Goal: Task Accomplishment & Management: Complete application form

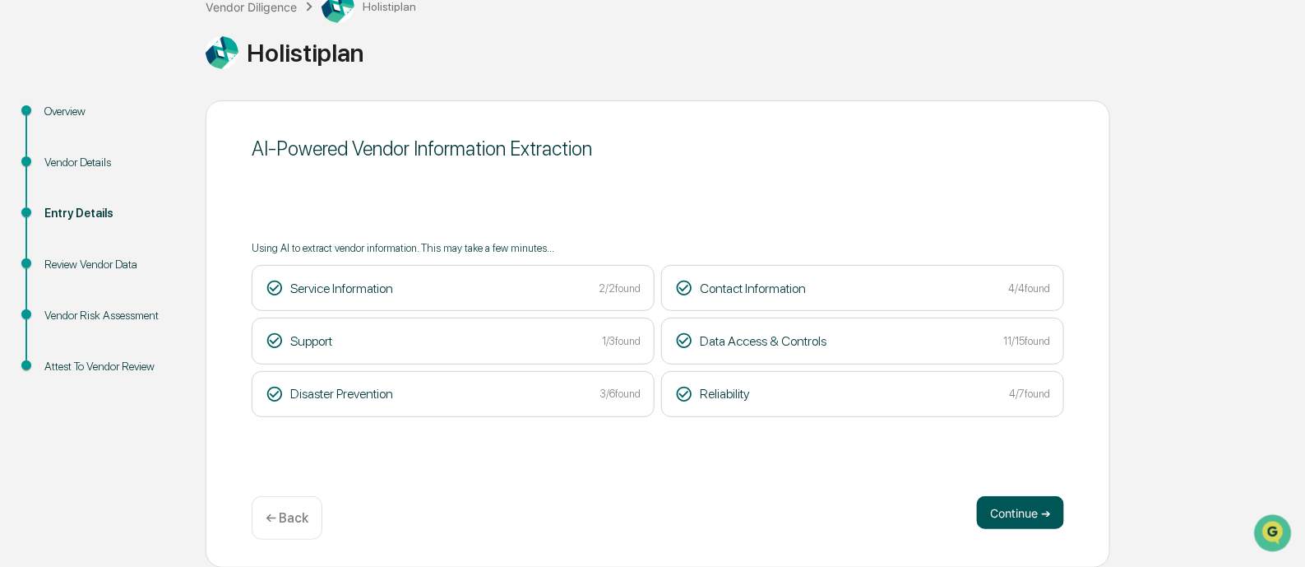
click at [1021, 518] on button "Continue ➔" at bounding box center [1020, 512] width 87 height 33
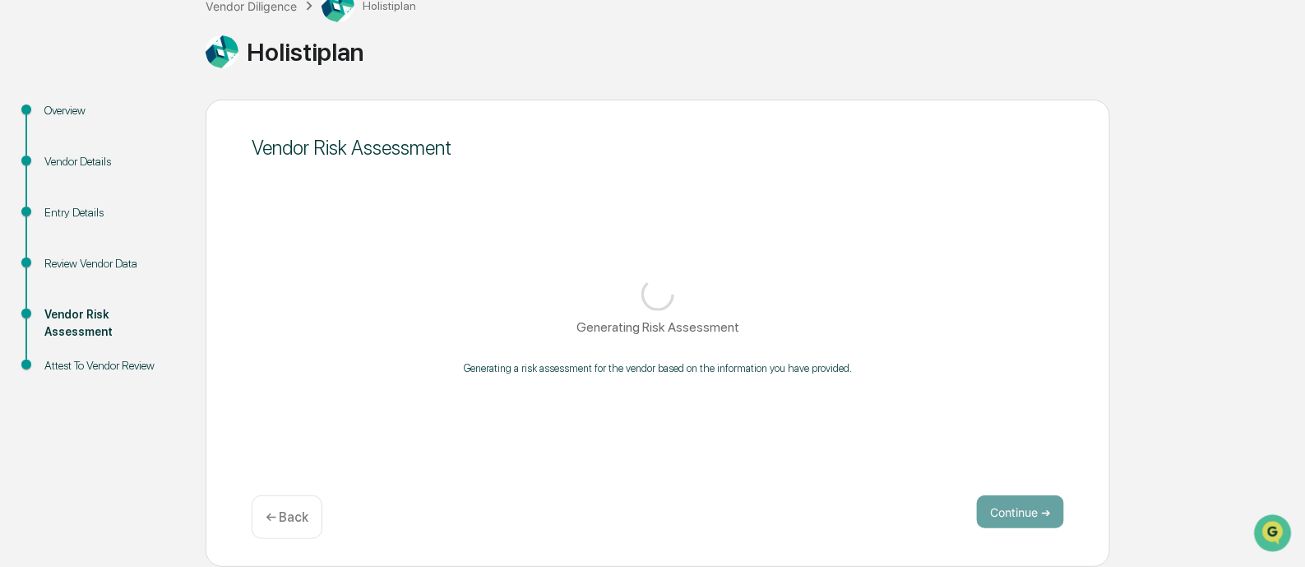
scroll to position [113, 0]
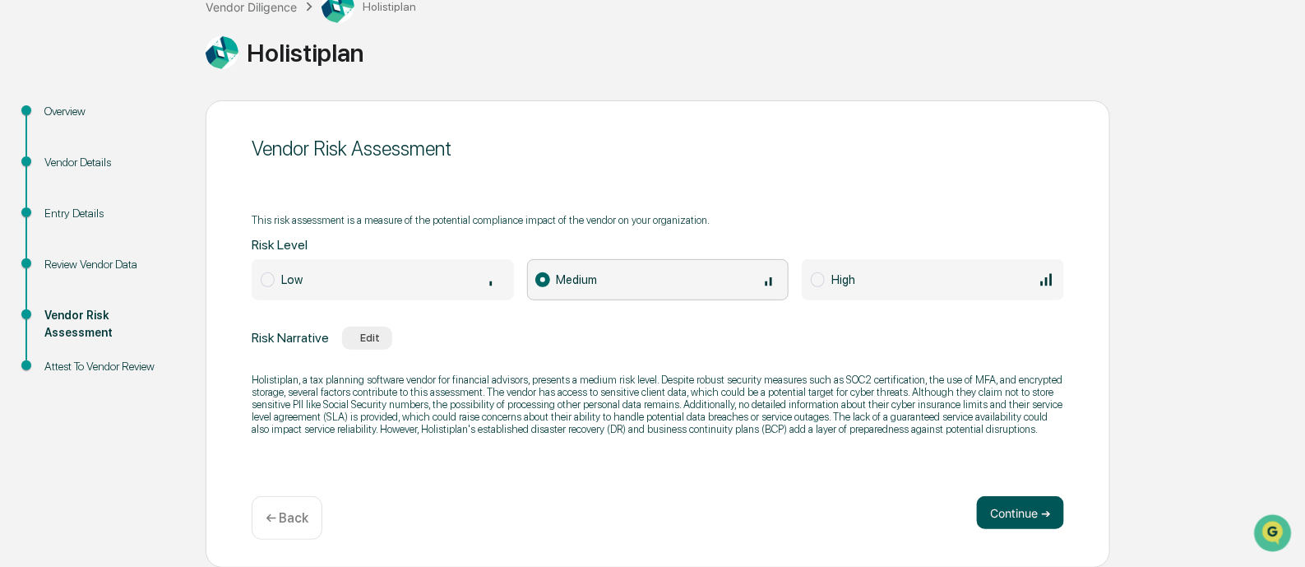
click at [998, 503] on button "Continue ➔" at bounding box center [1020, 512] width 87 height 33
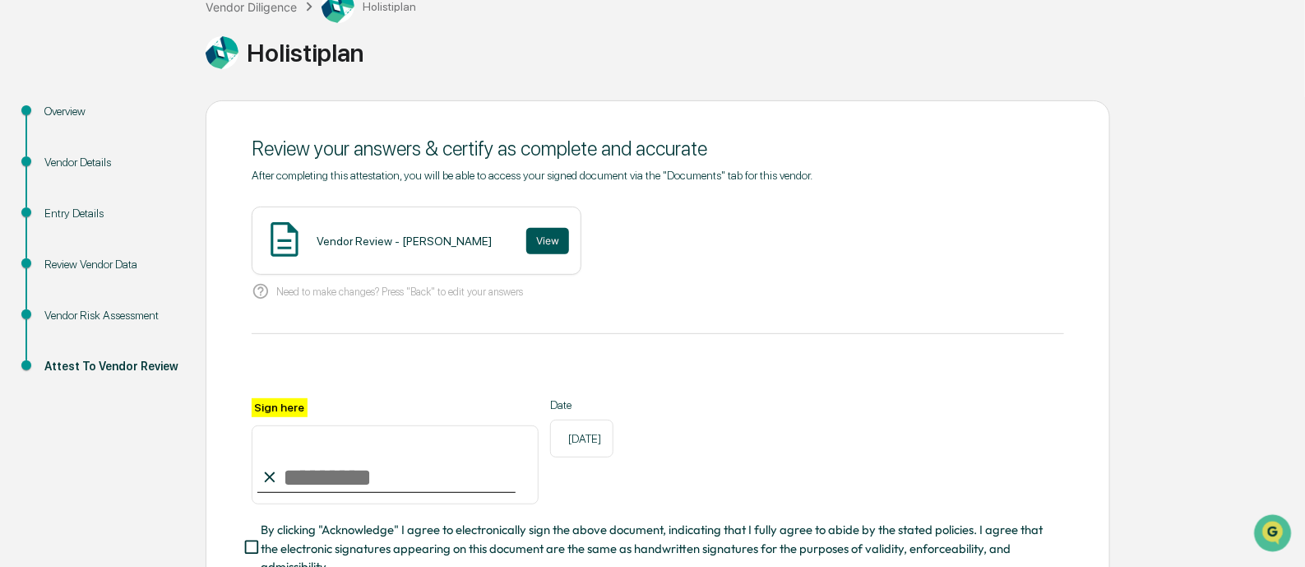
click at [526, 237] on button "View" at bounding box center [547, 241] width 43 height 26
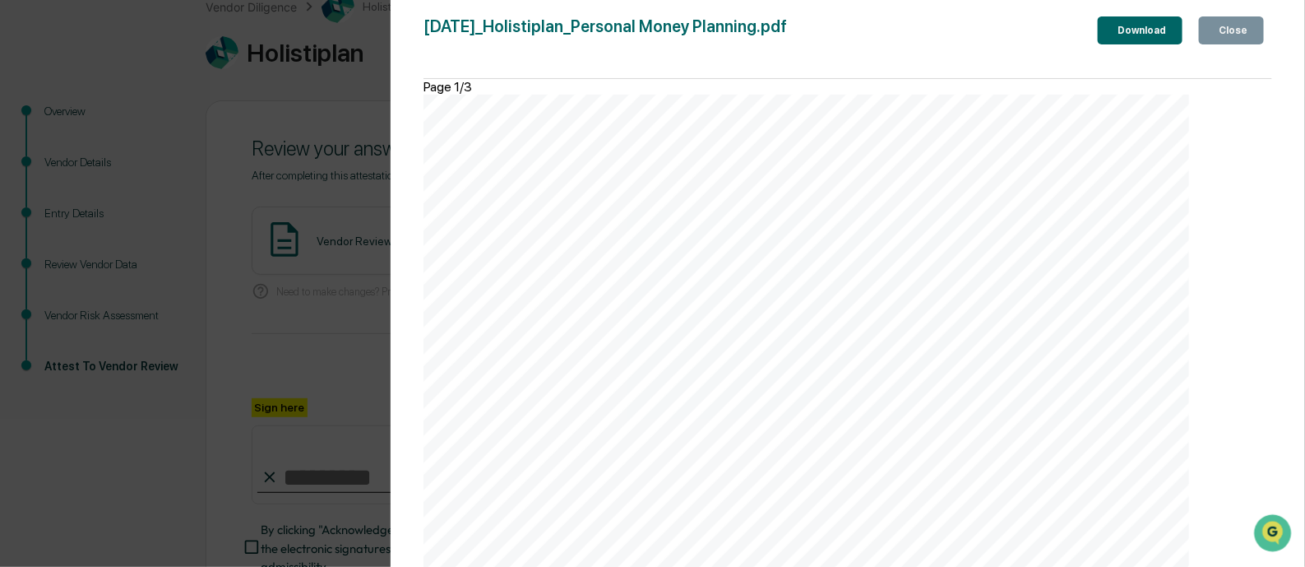
click at [1226, 26] on div "Close" at bounding box center [1231, 31] width 32 height 12
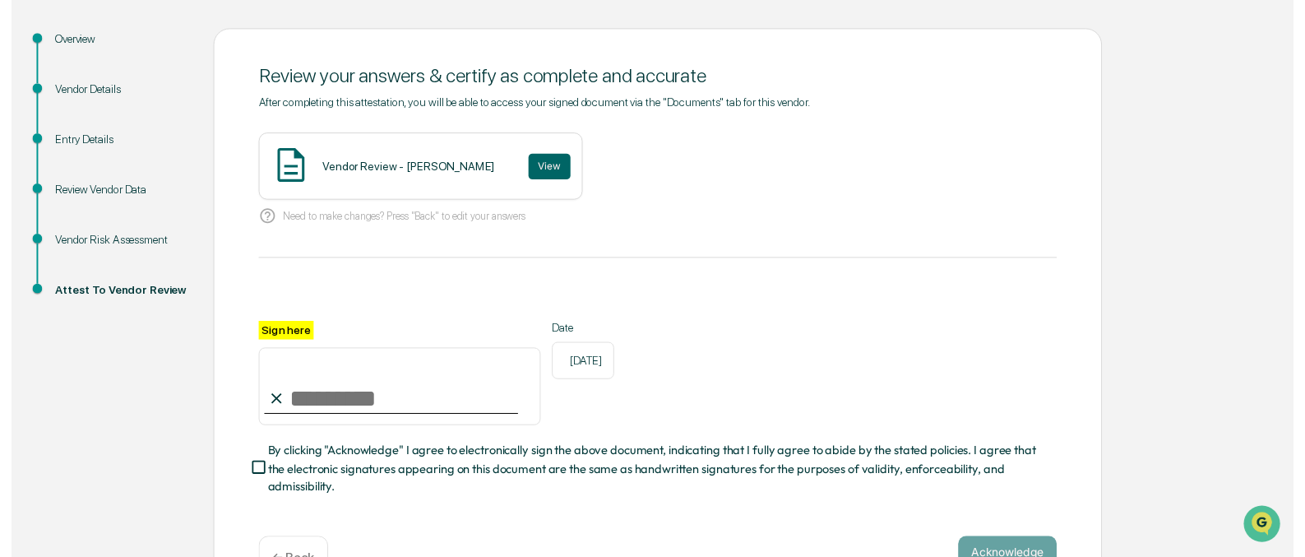
scroll to position [239, 0]
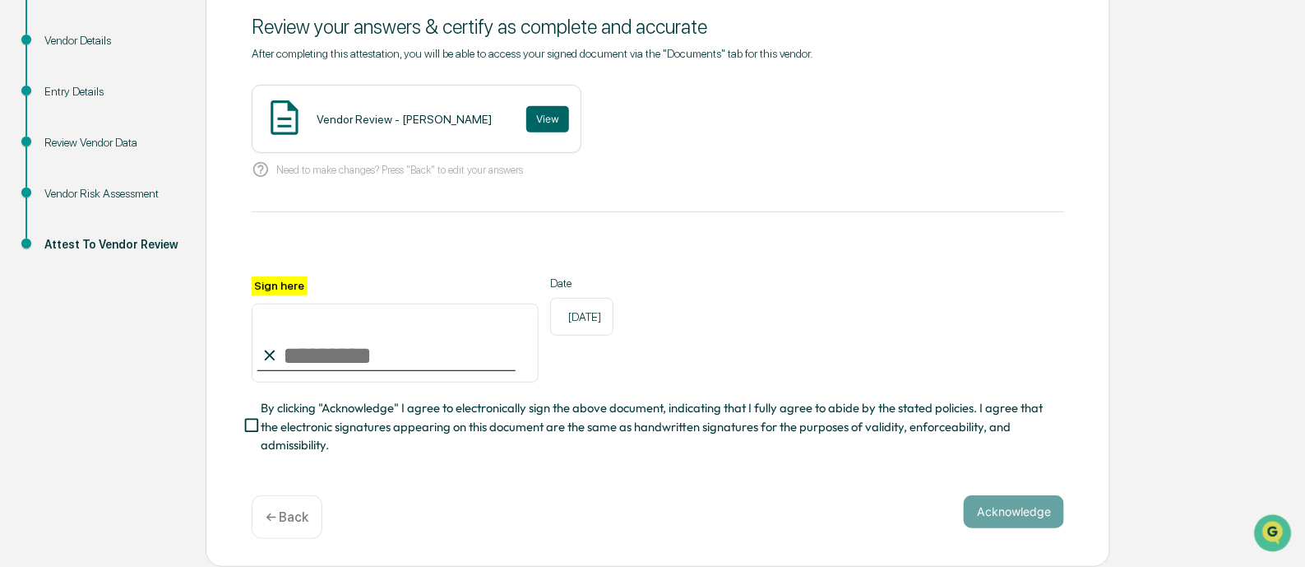
click at [347, 356] on input "Sign here" at bounding box center [395, 342] width 287 height 79
type input "**********"
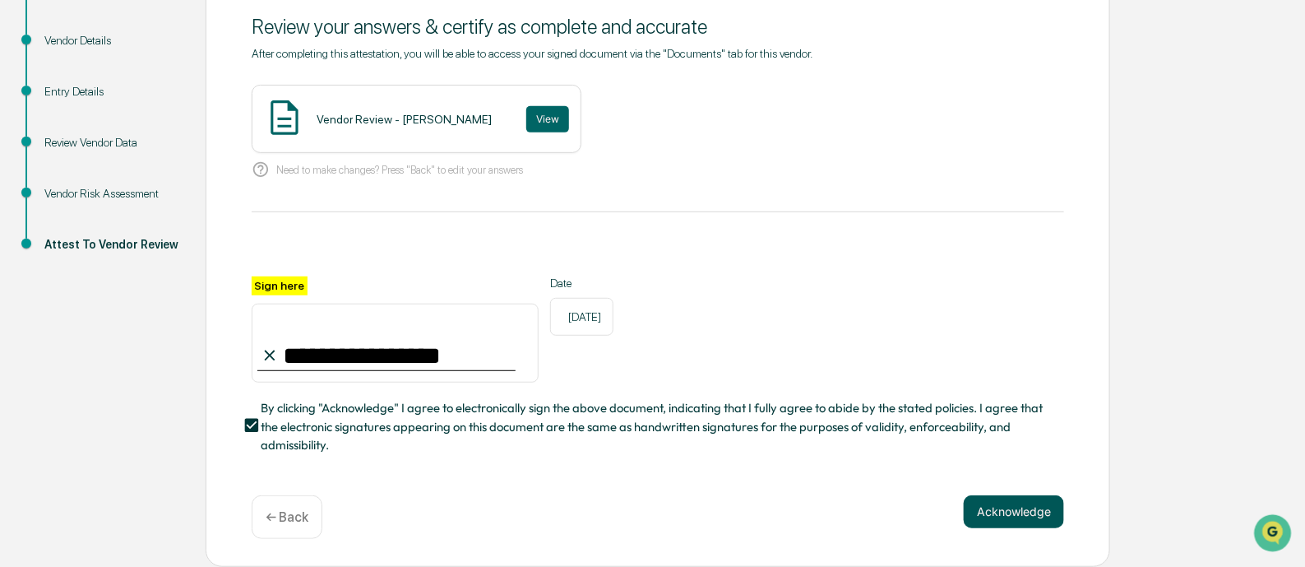
click at [1011, 507] on button "Acknowledge" at bounding box center [1014, 511] width 100 height 33
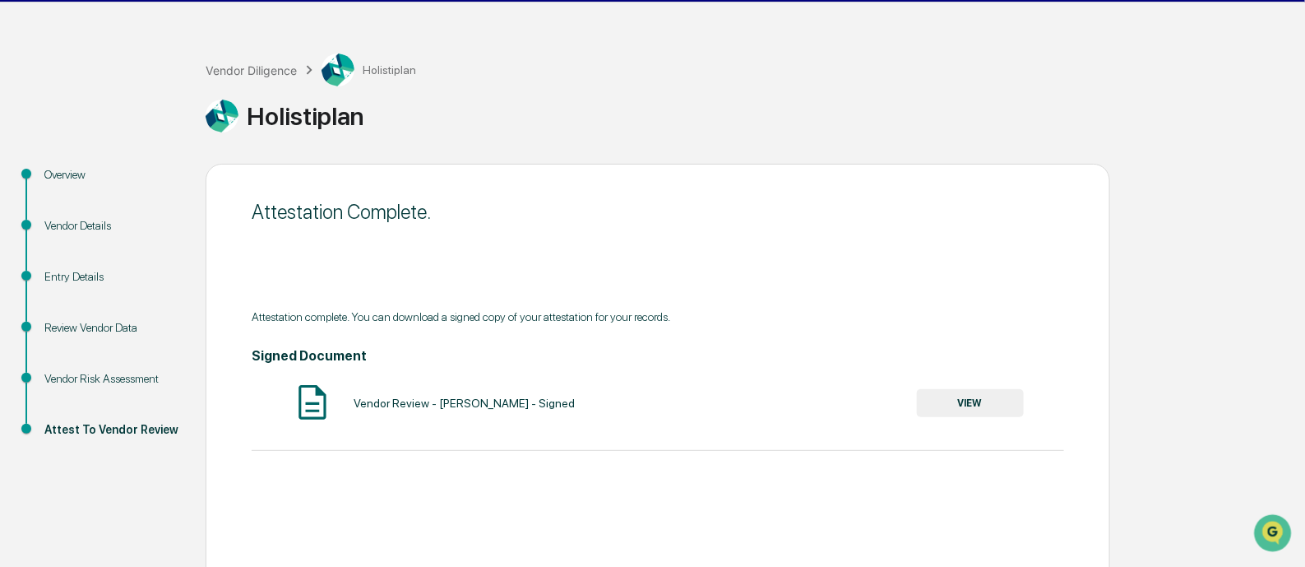
scroll to position [0, 0]
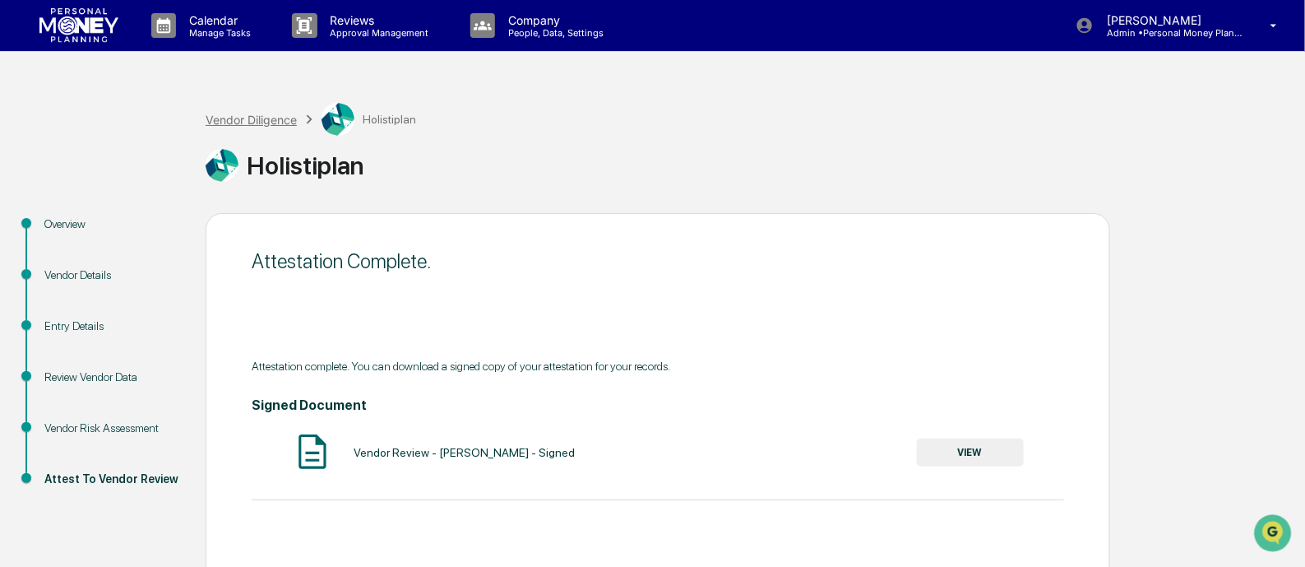
click at [255, 121] on div "Vendor Diligence" at bounding box center [251, 120] width 91 height 14
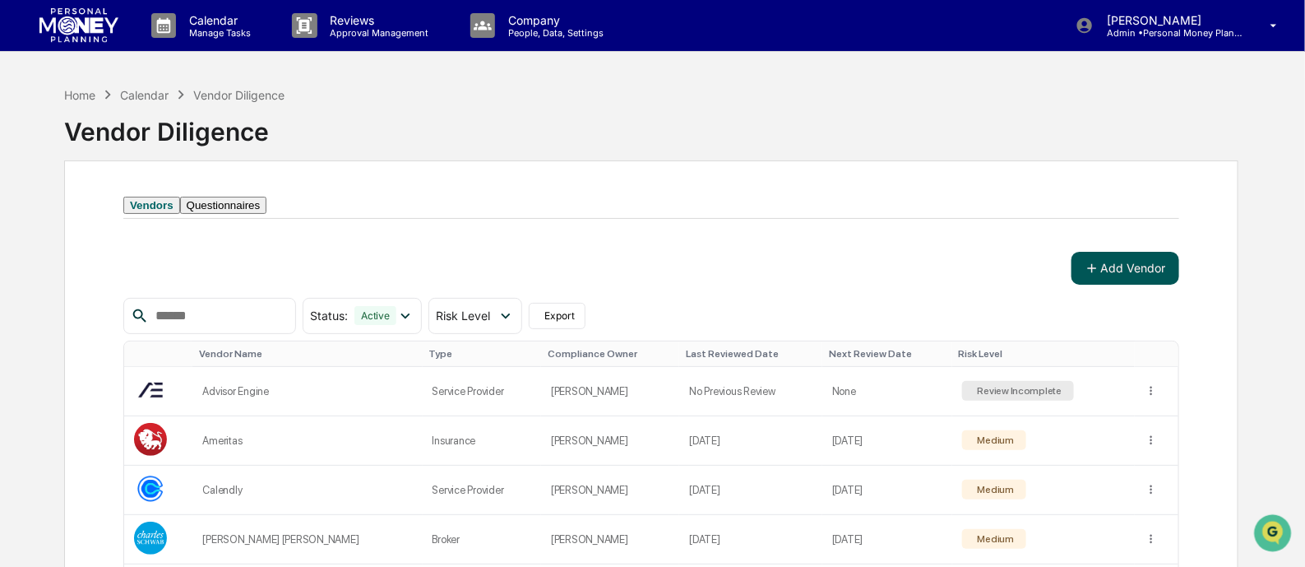
click at [1118, 284] on button "Add Vendor" at bounding box center [1126, 268] width 108 height 33
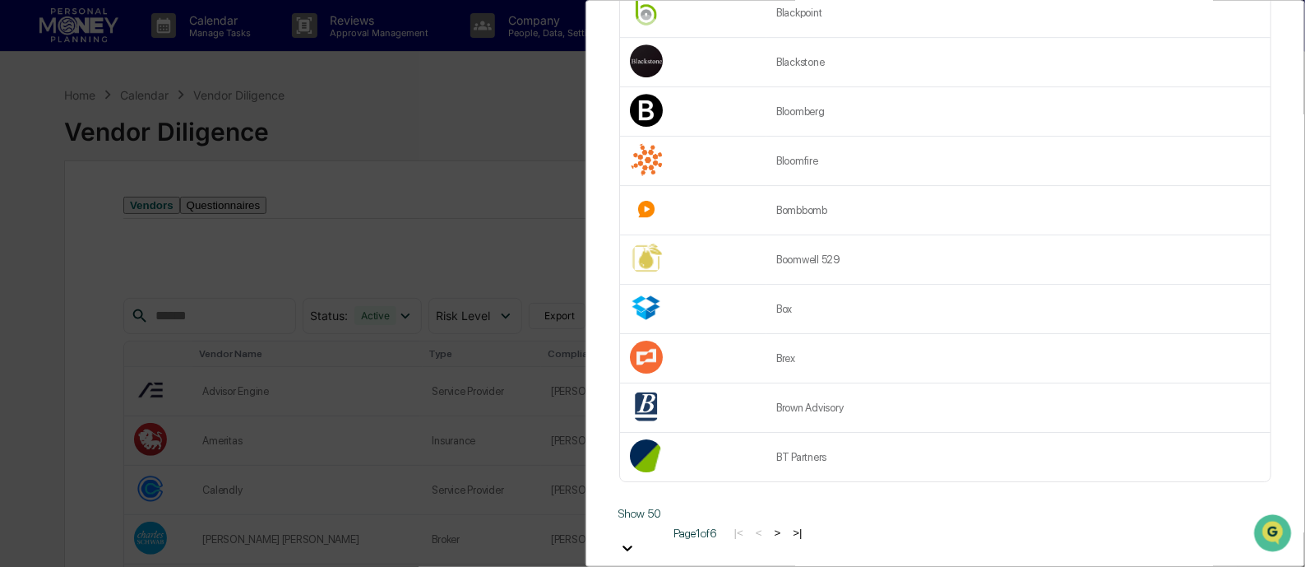
scroll to position [2198, 0]
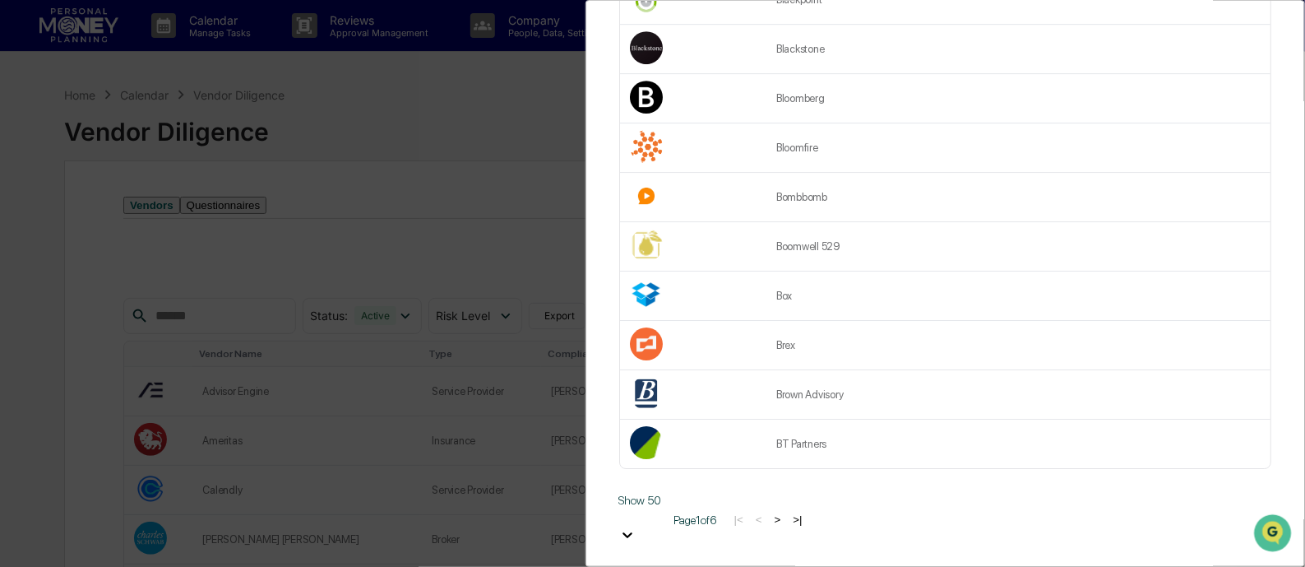
click at [786, 512] on button ">" at bounding box center [778, 519] width 16 height 14
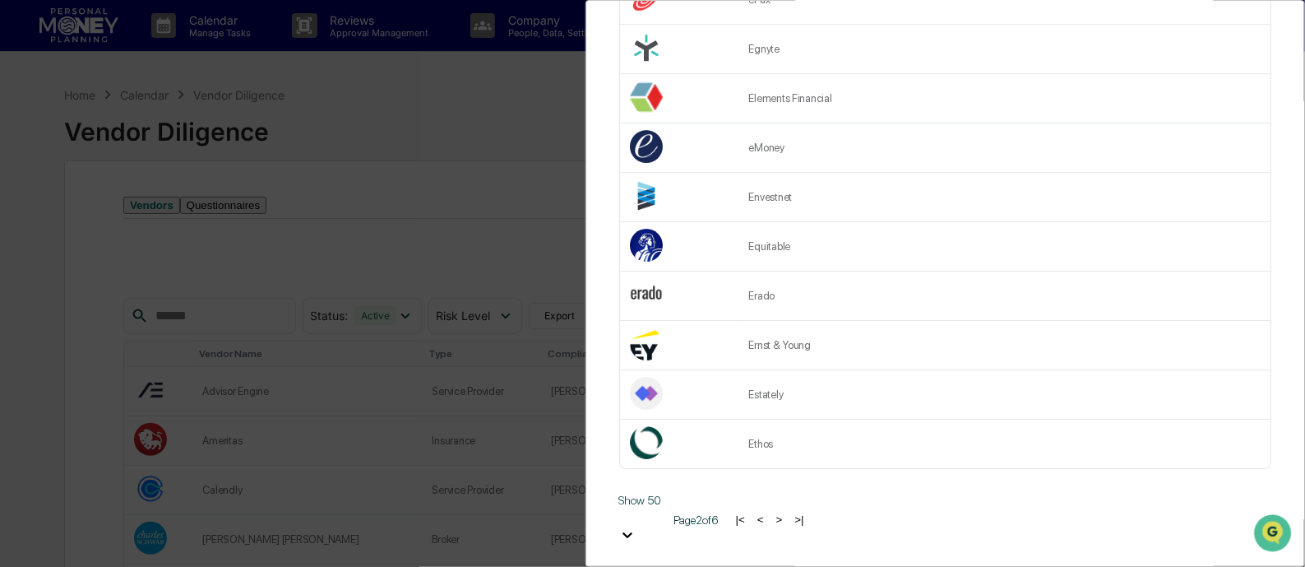
click at [788, 514] on button ">" at bounding box center [779, 519] width 16 height 14
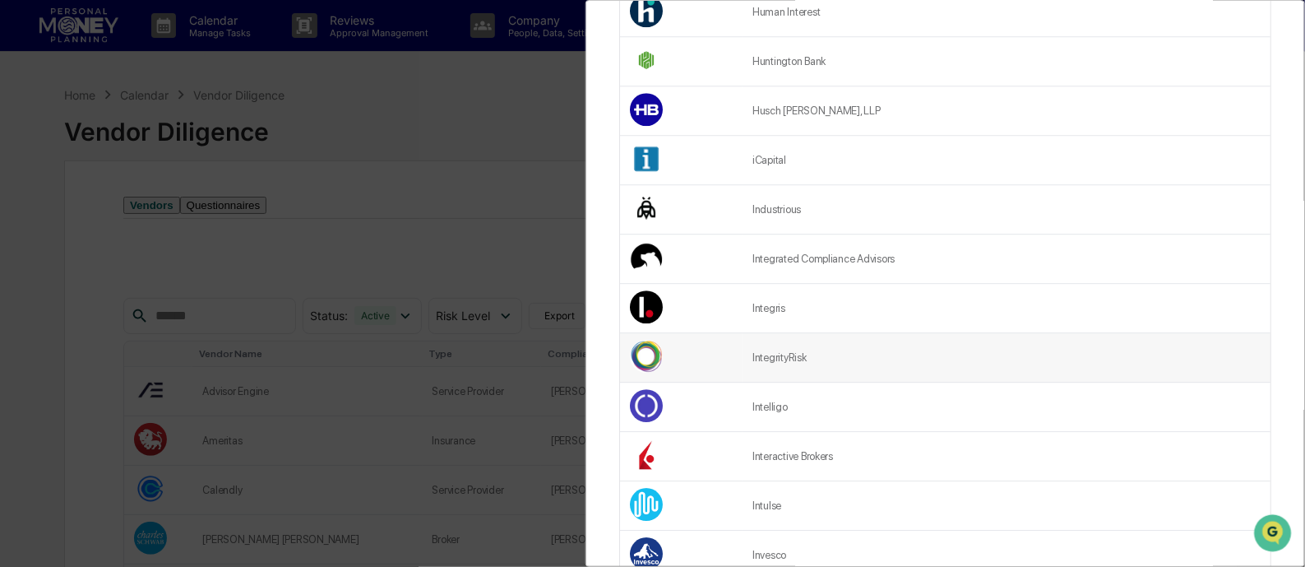
scroll to position [1993, 0]
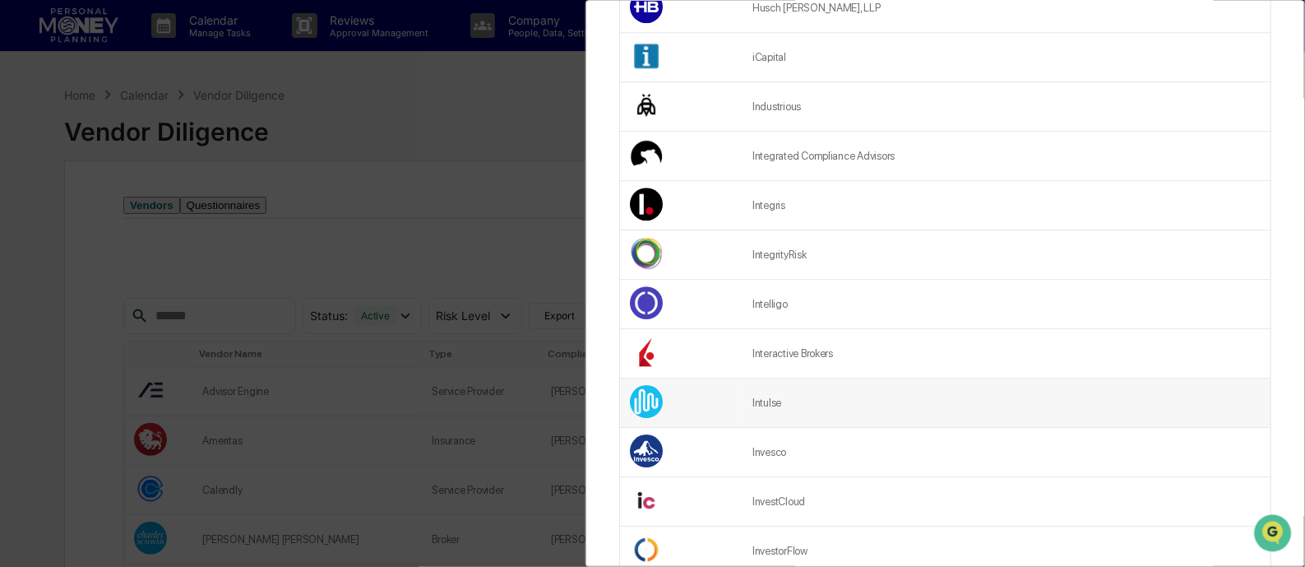
click at [765, 410] on td "Intulse" at bounding box center [1007, 402] width 528 height 49
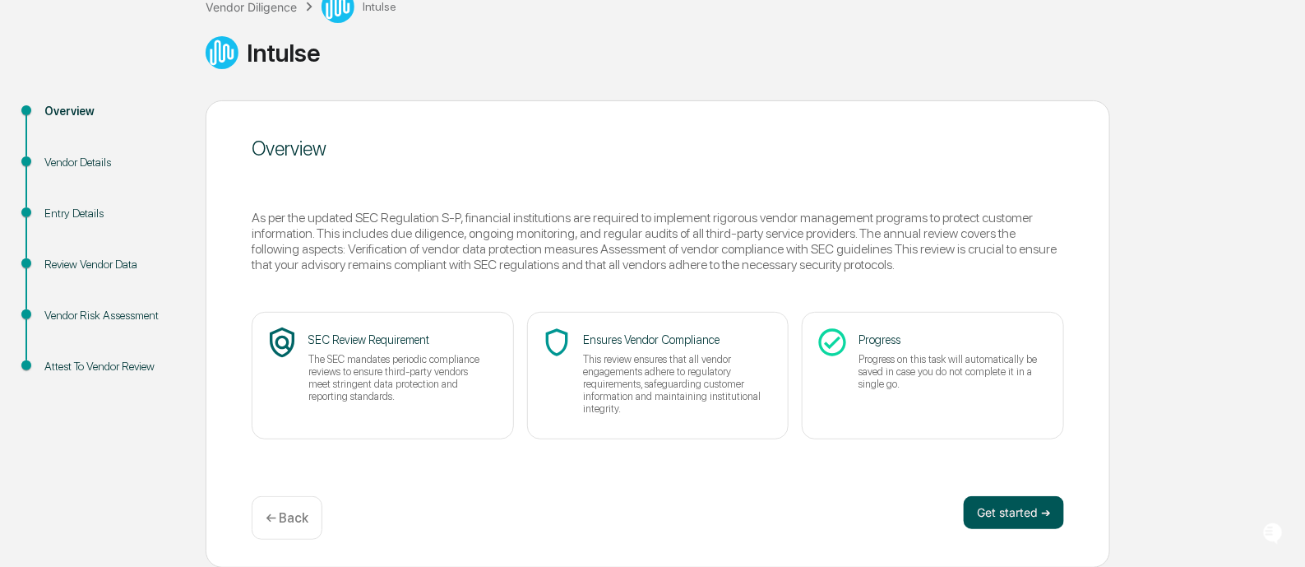
click at [998, 506] on button "Get started ➔" at bounding box center [1014, 512] width 100 height 33
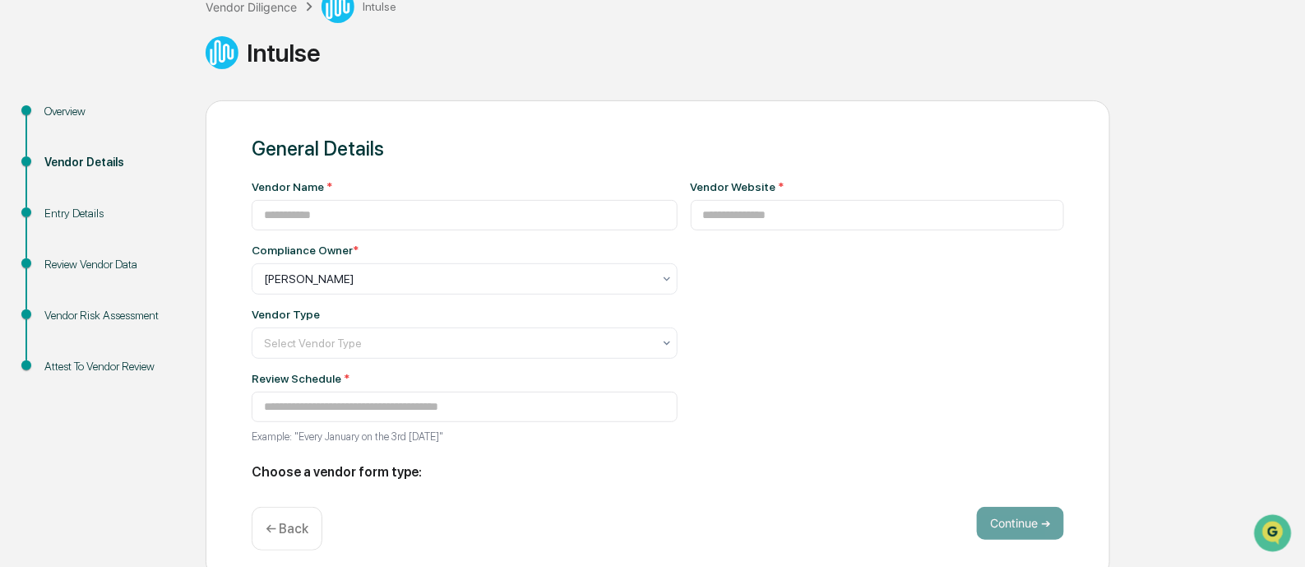
type input "*******"
type input "**********"
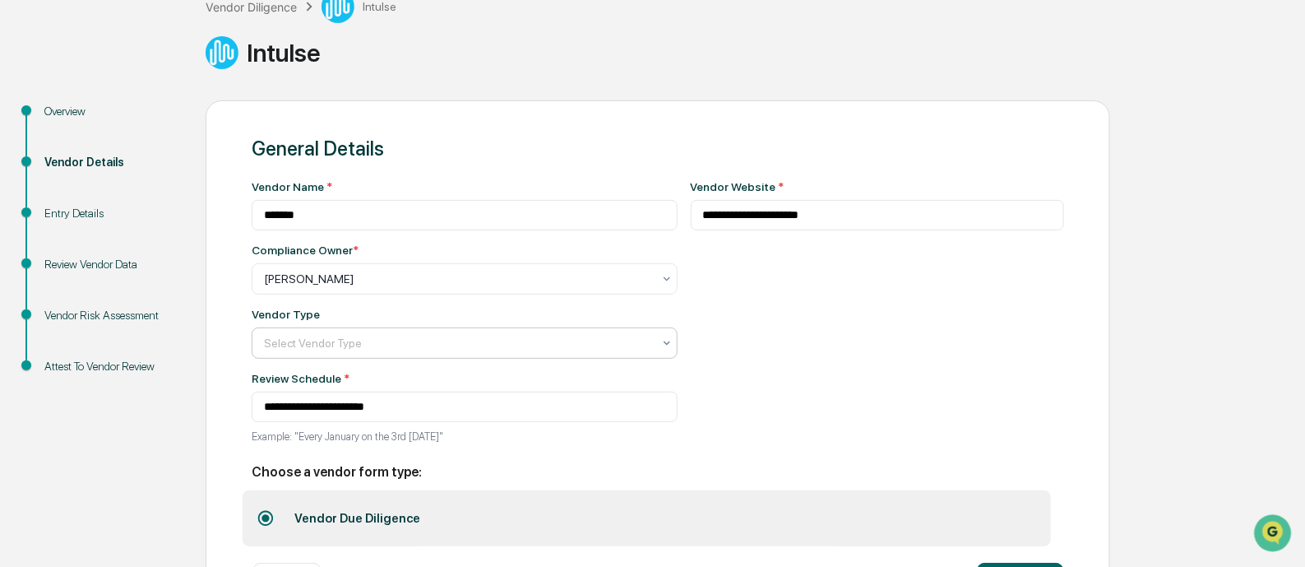
click at [382, 287] on div at bounding box center [458, 279] width 388 height 16
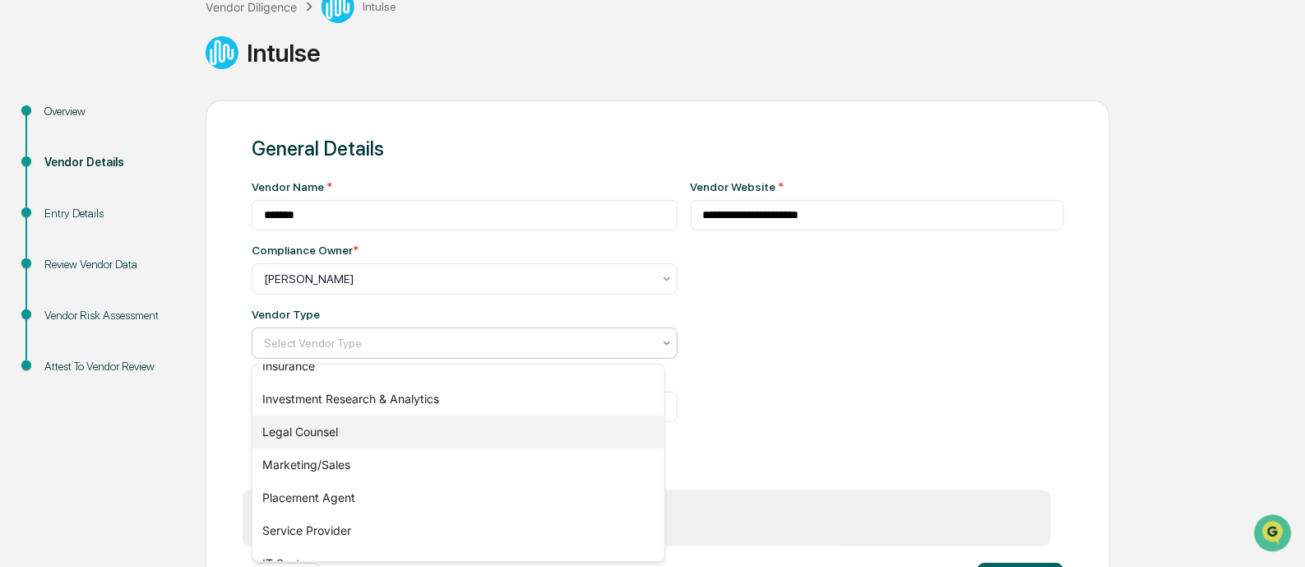
scroll to position [205, 0]
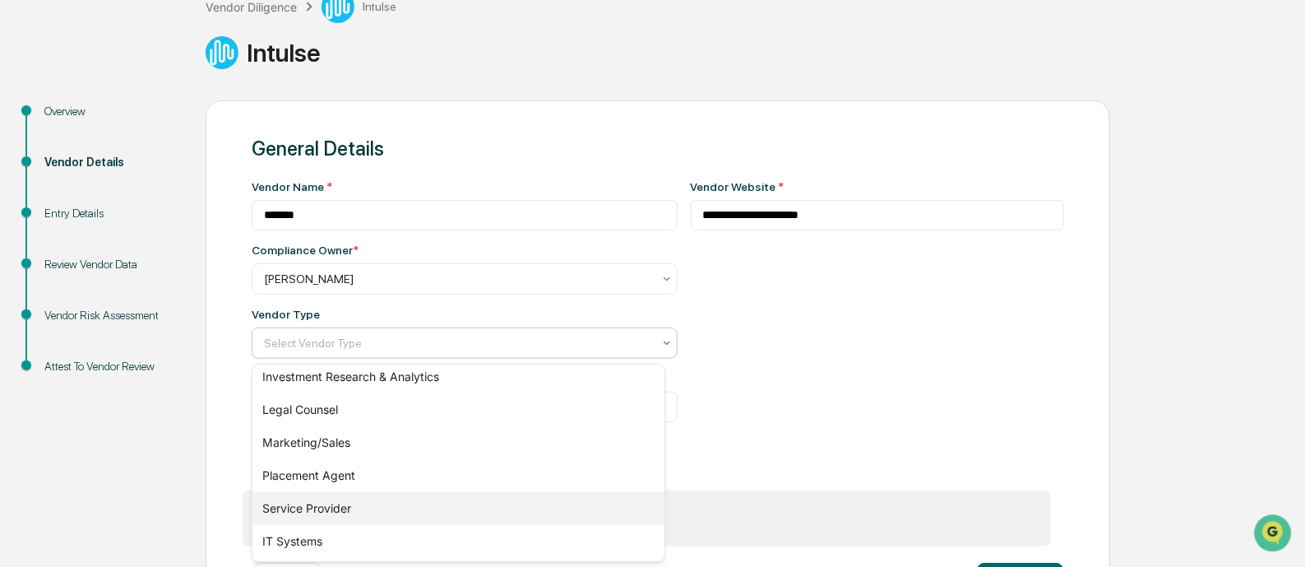
click at [320, 508] on div "Service Provider" at bounding box center [458, 508] width 412 height 33
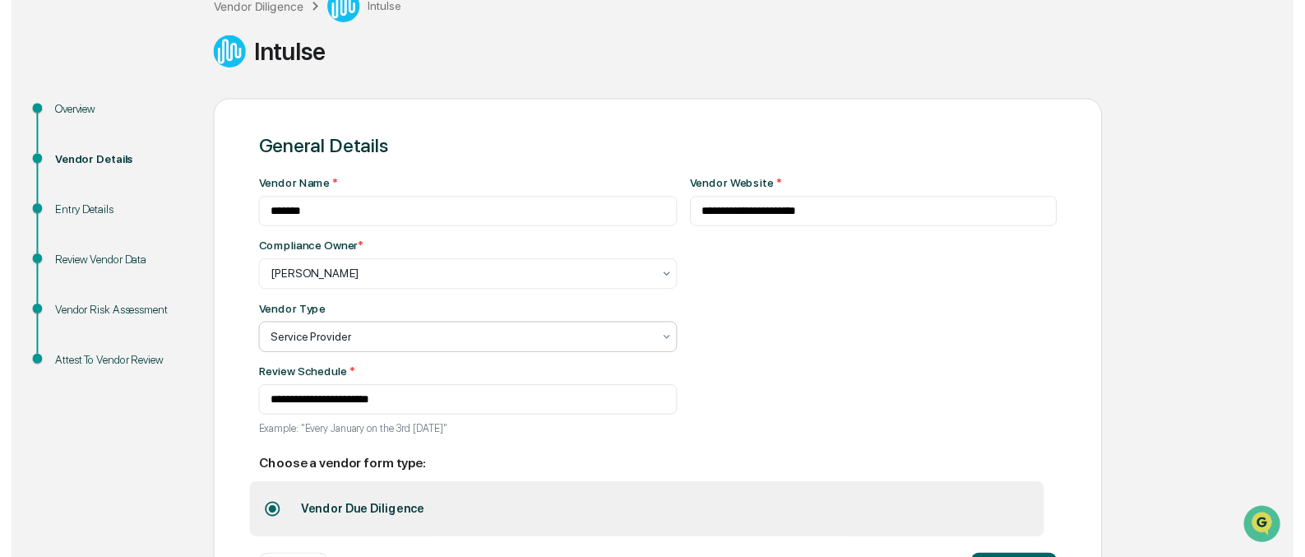
scroll to position [183, 0]
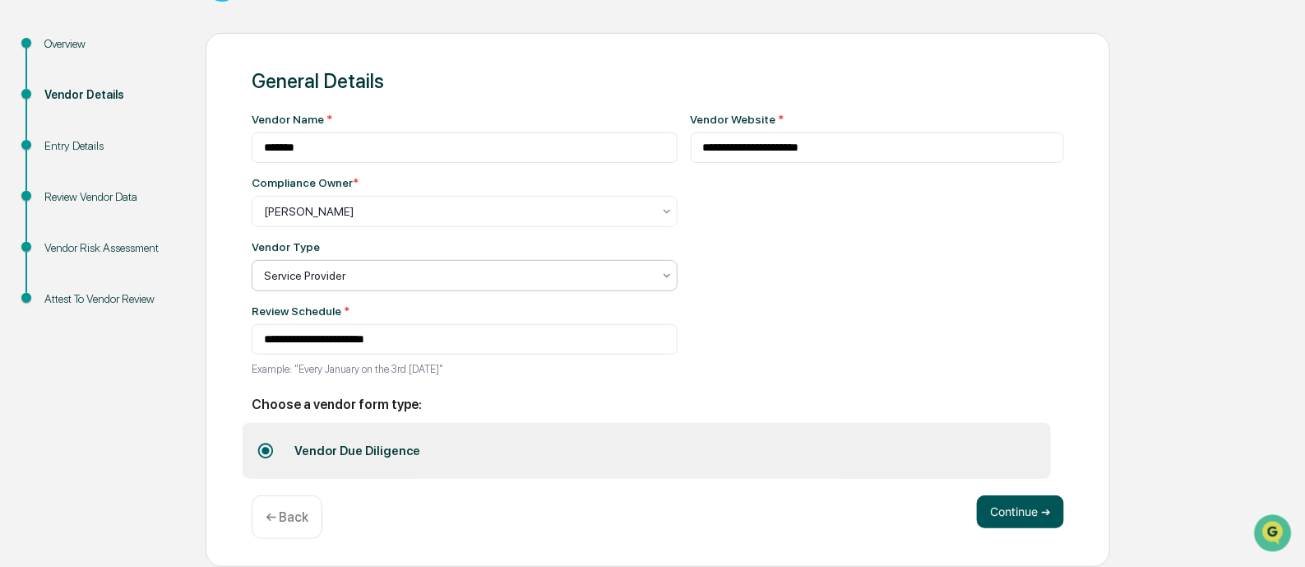
click at [1012, 509] on button "Continue ➔" at bounding box center [1020, 511] width 87 height 33
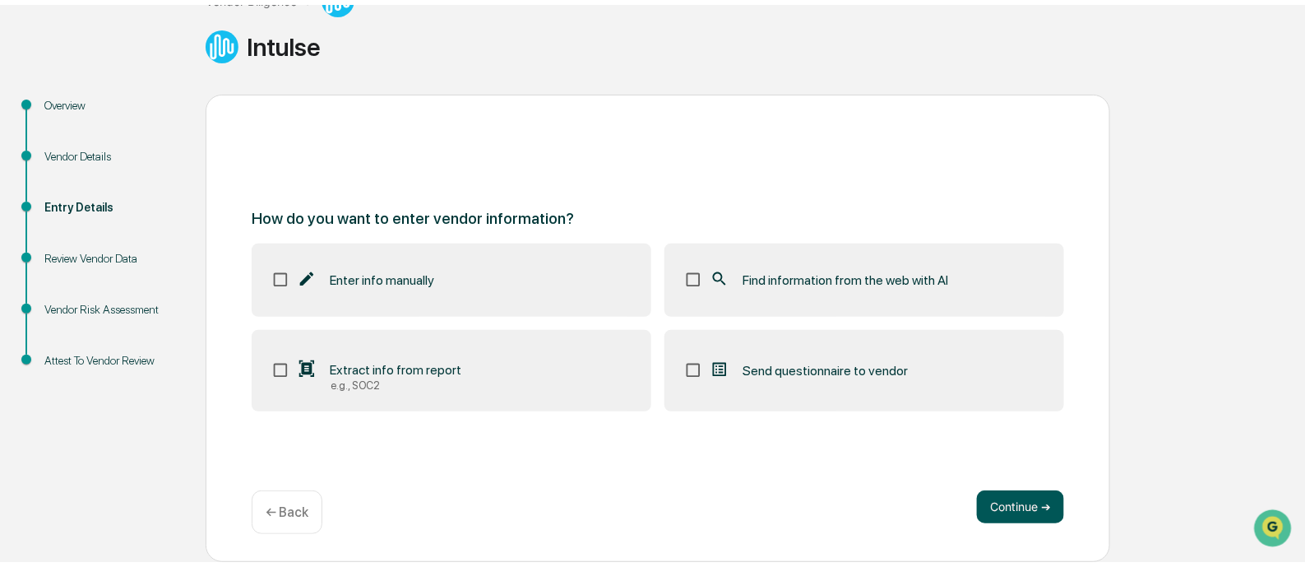
scroll to position [113, 0]
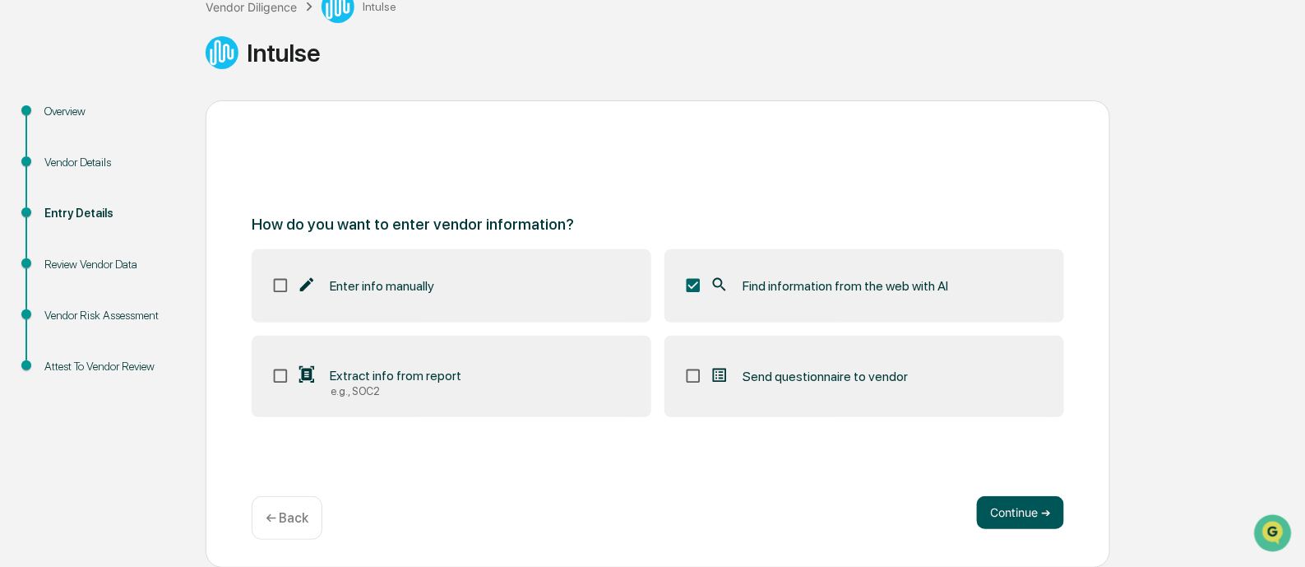
click at [999, 507] on button "Continue ➔" at bounding box center [1020, 512] width 87 height 33
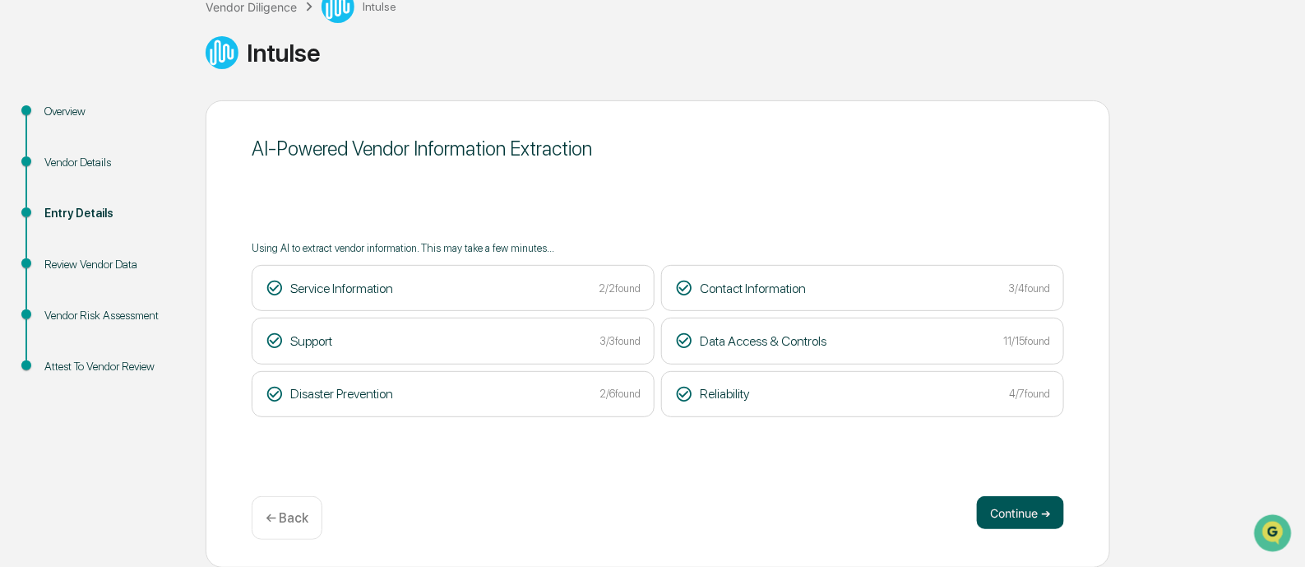
click at [1007, 516] on button "Continue ➔" at bounding box center [1020, 512] width 87 height 33
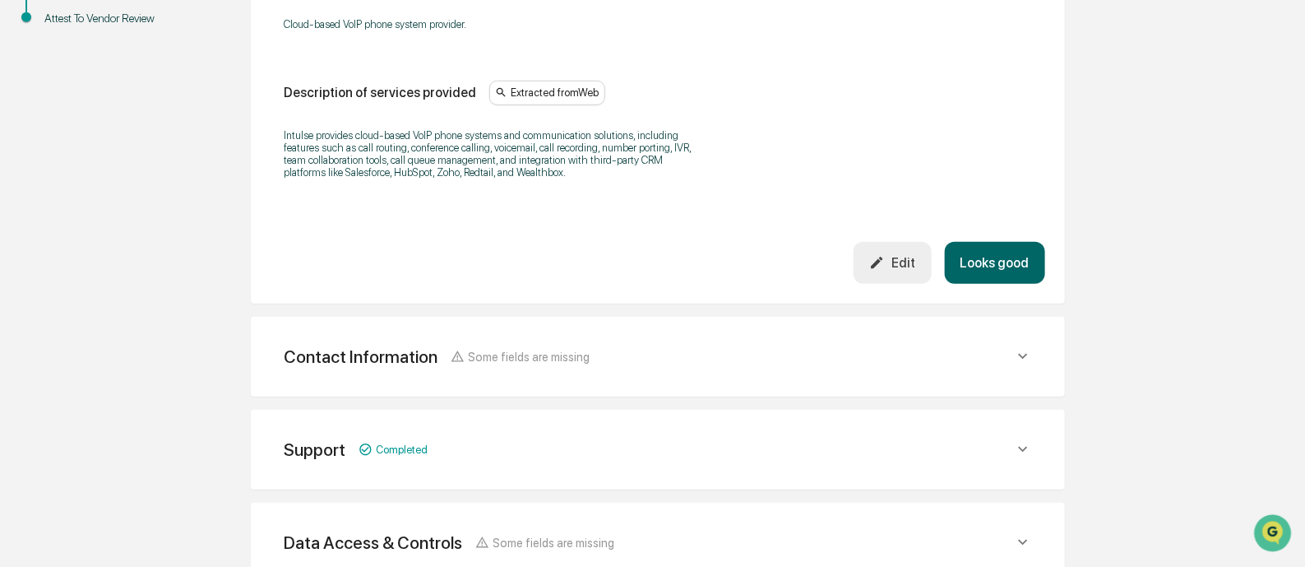
scroll to position [752, 0]
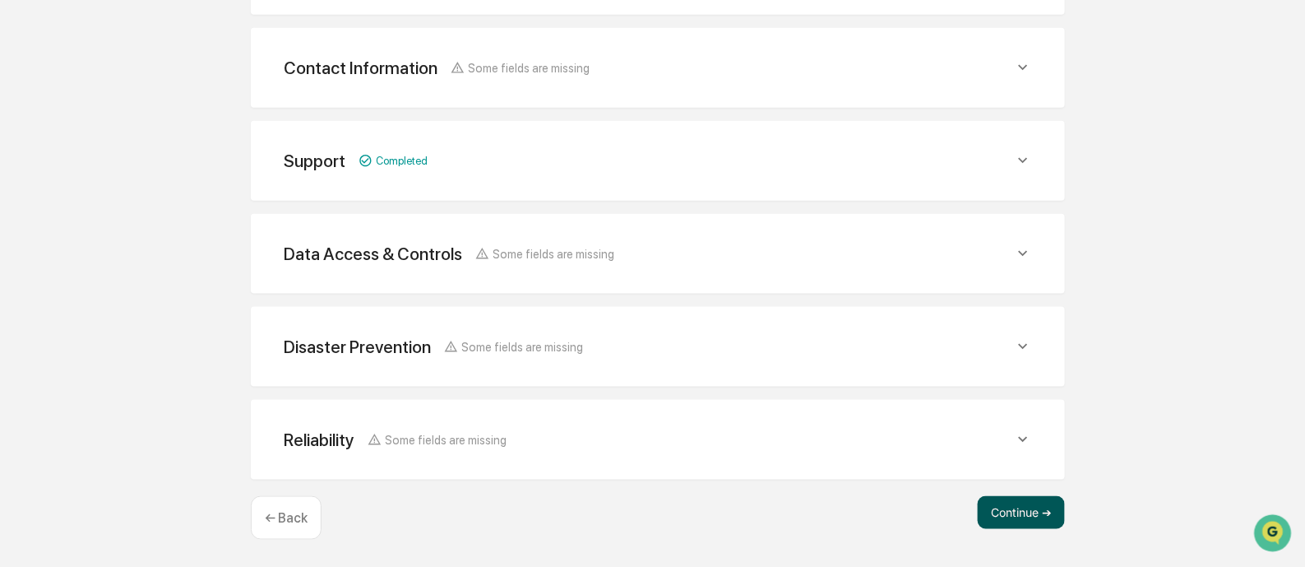
click at [1034, 505] on button "Continue ➔" at bounding box center [1021, 512] width 87 height 33
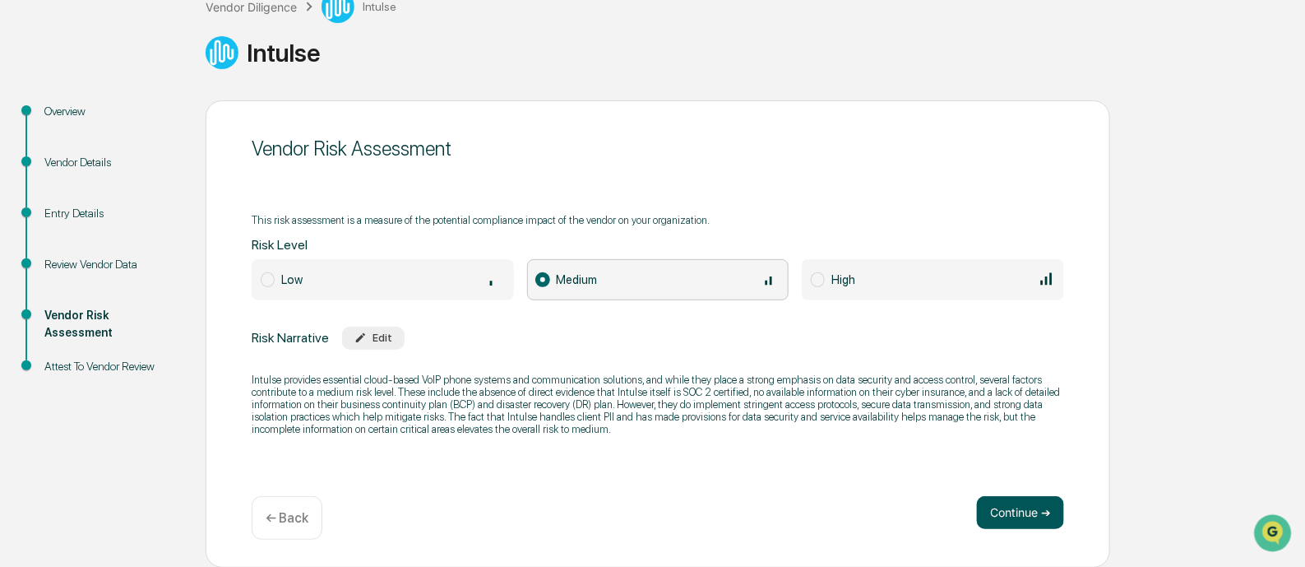
click at [993, 512] on button "Continue ➔" at bounding box center [1020, 512] width 87 height 33
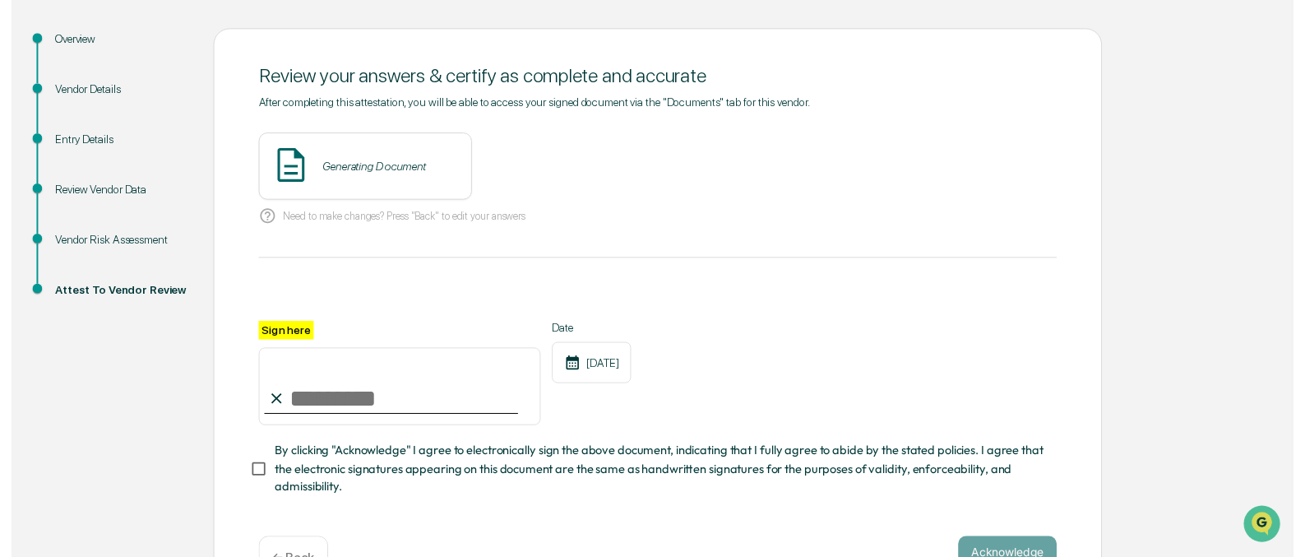
scroll to position [239, 0]
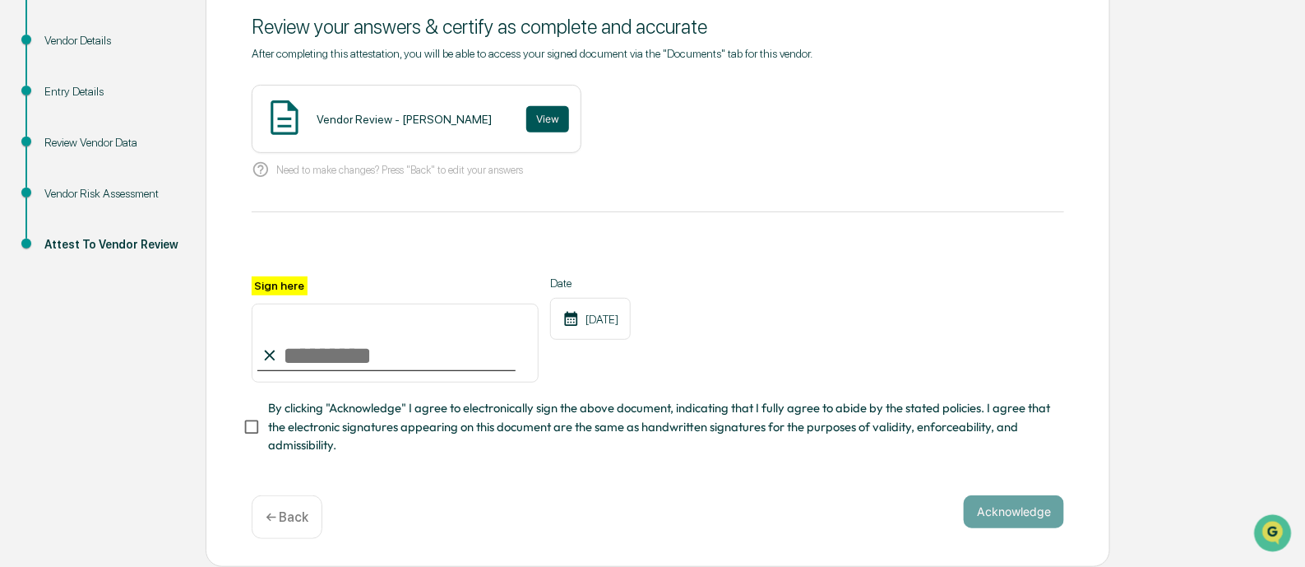
click at [532, 106] on button "View" at bounding box center [547, 119] width 43 height 26
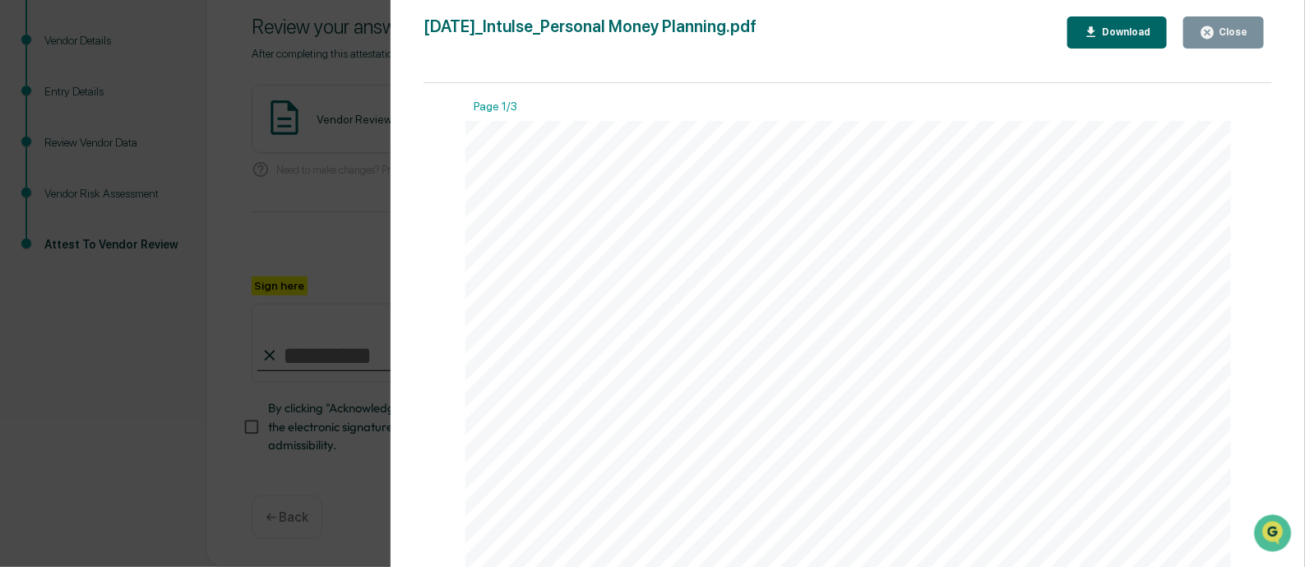
click at [1214, 35] on icon "button" at bounding box center [1208, 32] width 12 height 12
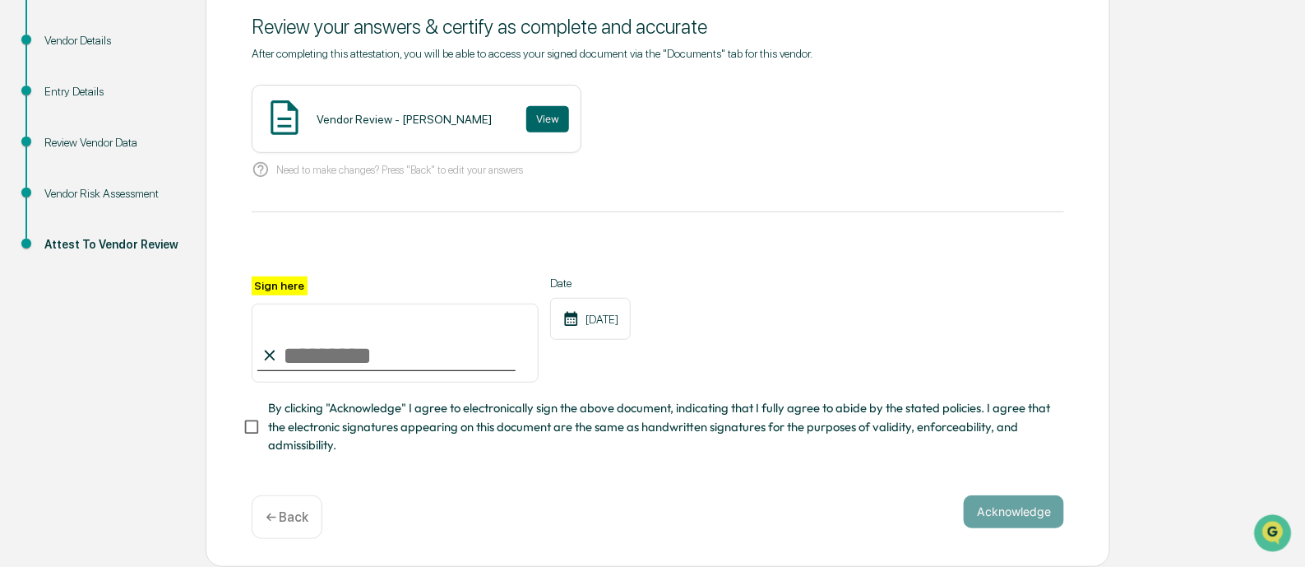
click at [289, 361] on input "Sign here" at bounding box center [395, 342] width 287 height 79
type input "**********"
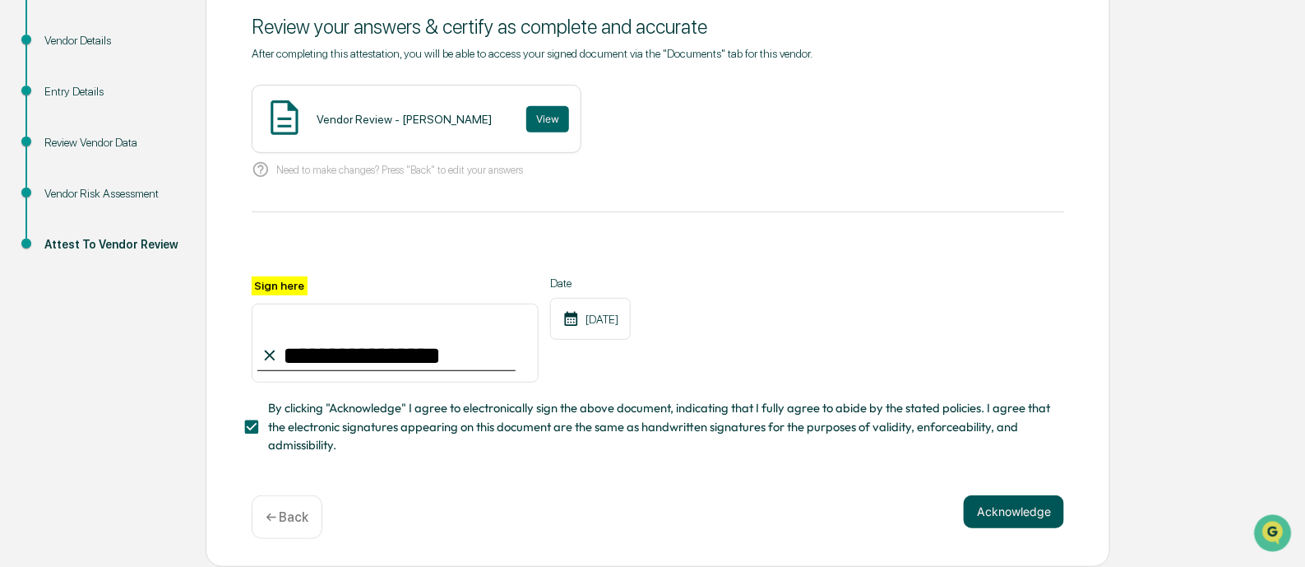
click at [1010, 507] on button "Acknowledge" at bounding box center [1014, 511] width 100 height 33
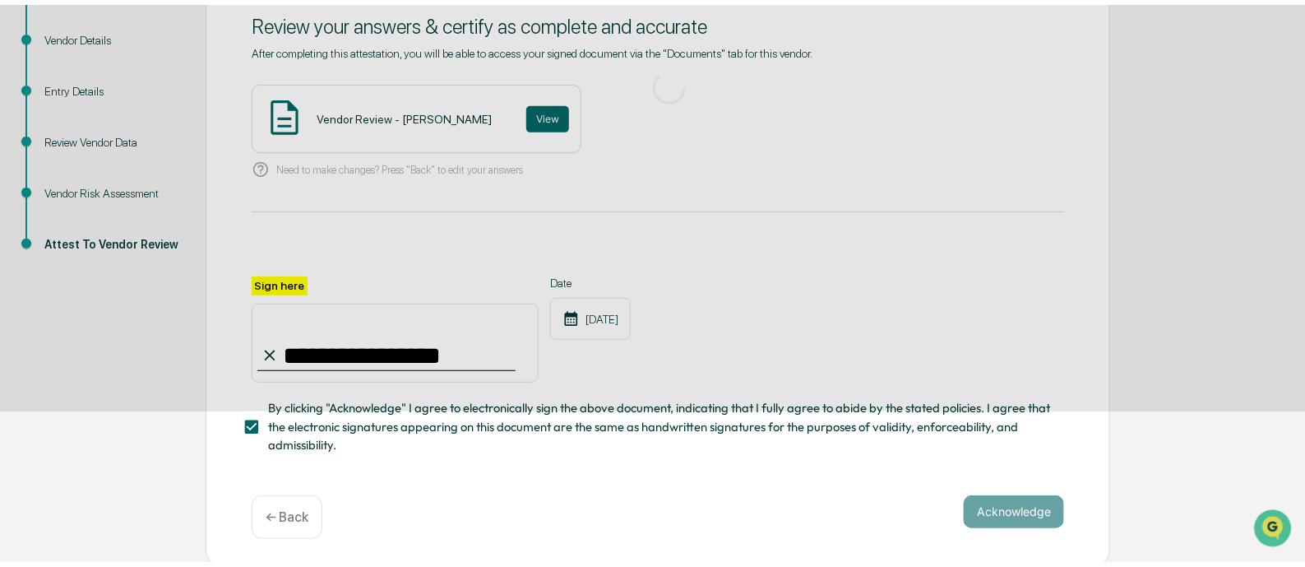
scroll to position [113, 0]
